Goal: Navigation & Orientation: Find specific page/section

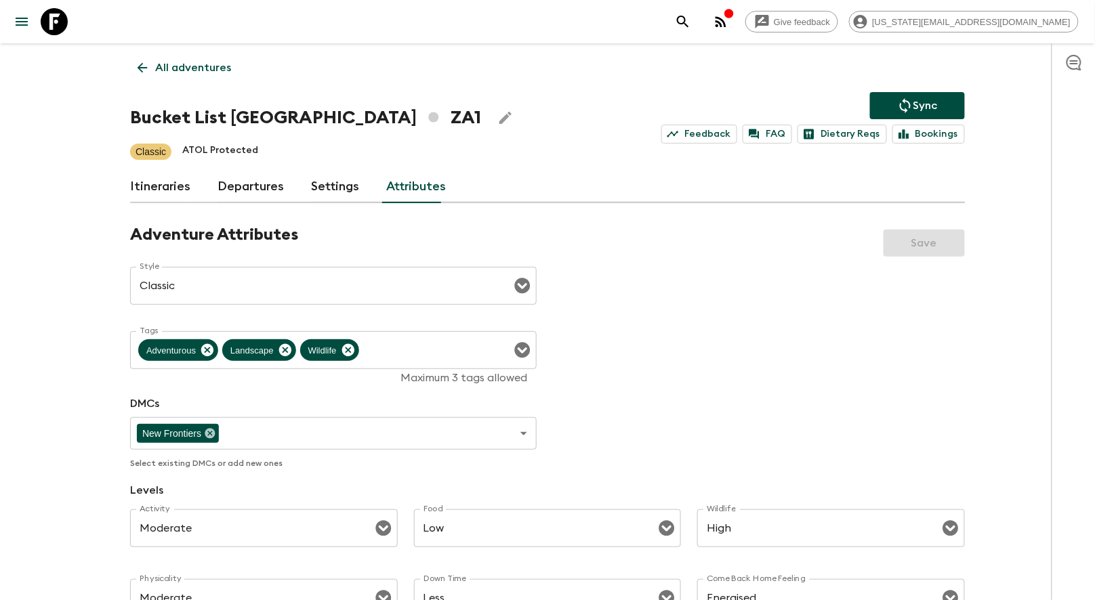
click at [57, 22] on icon at bounding box center [54, 21] width 27 height 27
click at [58, 22] on icon at bounding box center [54, 21] width 27 height 27
